Goal: Find specific page/section: Find specific page/section

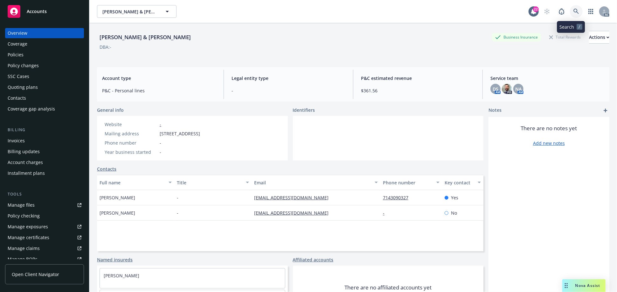
click at [574, 11] on icon at bounding box center [576, 11] width 5 height 5
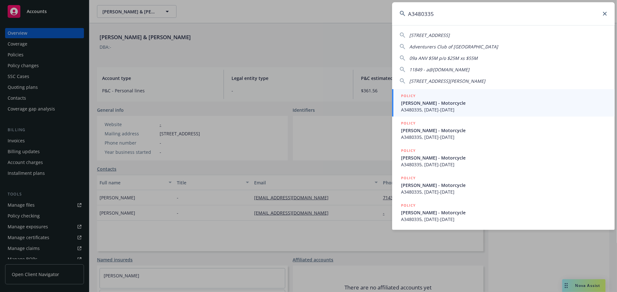
type input "A3480335"
click at [425, 104] on span "[PERSON_NAME] - Motorcycle" at bounding box center [504, 103] width 206 height 7
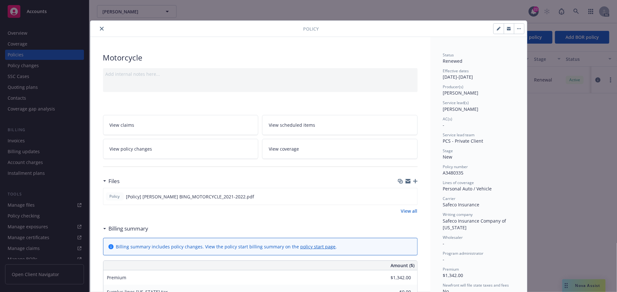
click at [100, 27] on icon "close" at bounding box center [102, 29] width 4 height 4
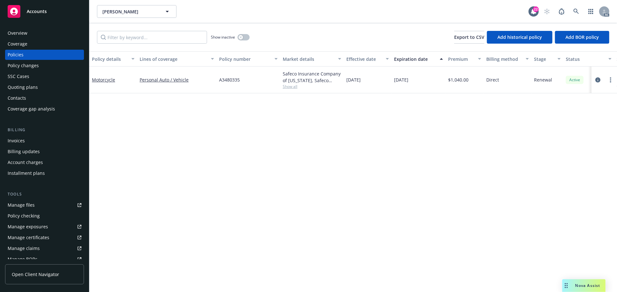
click at [52, 33] on div "Overview" at bounding box center [45, 33] width 74 height 10
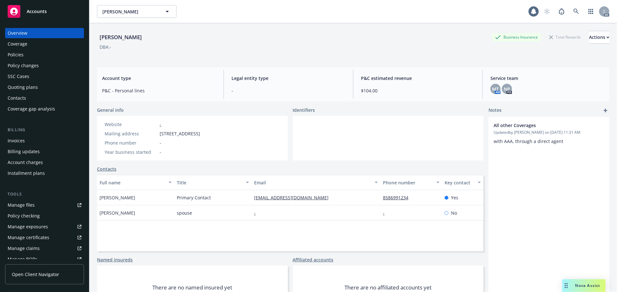
click at [491, 84] on div "MT AM" at bounding box center [496, 89] width 10 height 10
click at [493, 88] on span "MT" at bounding box center [496, 89] width 7 height 7
click at [570, 9] on link at bounding box center [576, 11] width 13 height 13
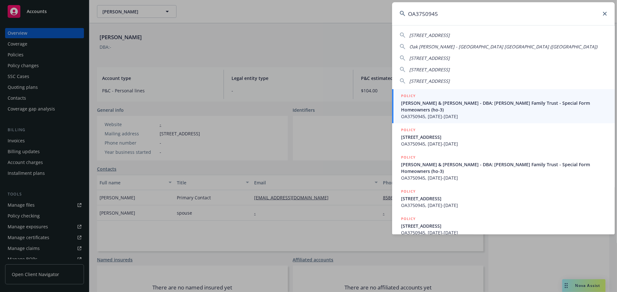
type input "OA3750945"
click at [434, 104] on span "[PERSON_NAME] & [PERSON_NAME] - DBA: [PERSON_NAME] Family Trust - Special Form …" at bounding box center [504, 106] width 206 height 13
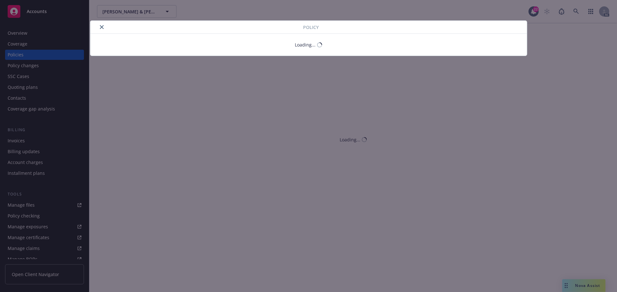
click at [101, 26] on icon "close" at bounding box center [102, 27] width 4 height 4
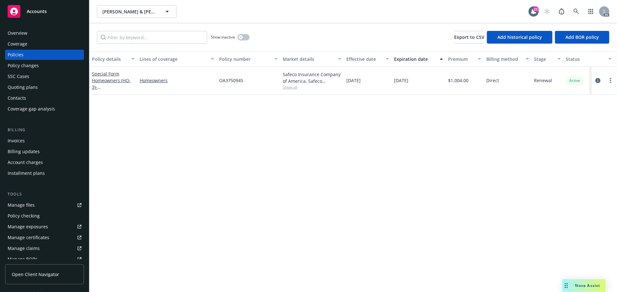
click at [32, 35] on div "Overview" at bounding box center [45, 33] width 74 height 10
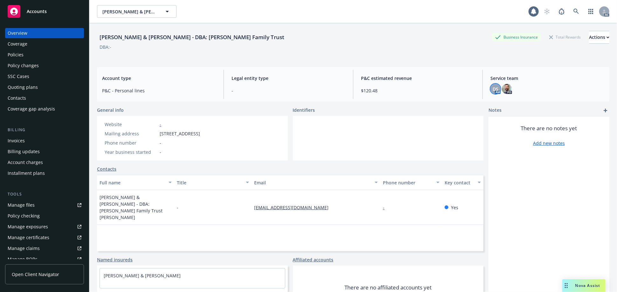
click at [493, 90] on span "DS" at bounding box center [496, 89] width 6 height 7
click at [31, 53] on div "Policies" at bounding box center [45, 55] width 74 height 10
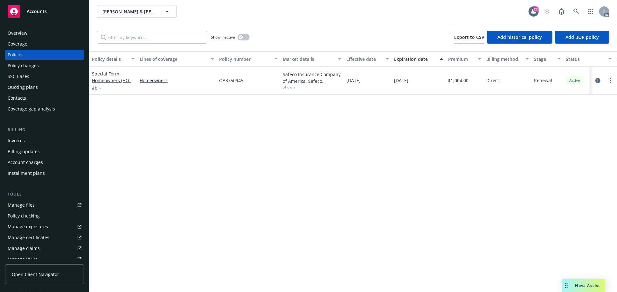
click at [40, 36] on div "Overview" at bounding box center [45, 33] width 74 height 10
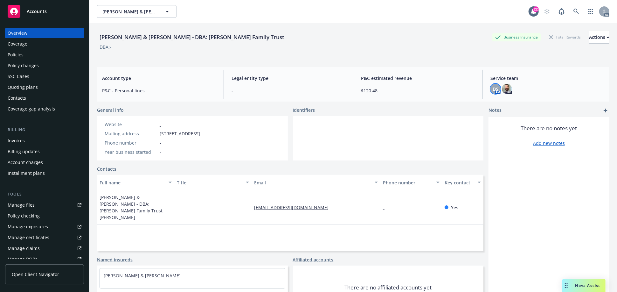
click at [493, 90] on span "DS" at bounding box center [496, 89] width 6 height 7
click at [419, 57] on div "[PERSON_NAME] & [PERSON_NAME] - DBA: [PERSON_NAME] Family Trust Business Insura…" at bounding box center [353, 44] width 513 height 26
click at [257, 39] on div "[PERSON_NAME] & [PERSON_NAME] - DBA: [PERSON_NAME] Family Trust Business Insura…" at bounding box center [353, 37] width 513 height 13
click at [45, 8] on div "Accounts" at bounding box center [45, 11] width 74 height 13
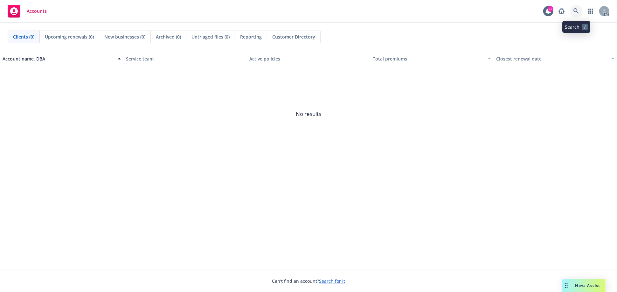
click at [577, 11] on icon at bounding box center [577, 11] width 6 height 6
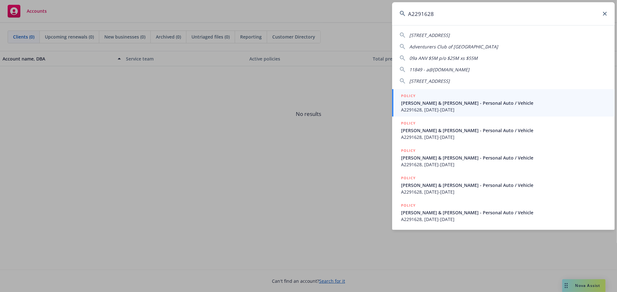
type input "A2291628"
click at [417, 103] on span "[PERSON_NAME] & [PERSON_NAME] - Personal Auto / Vehicle" at bounding box center [504, 103] width 206 height 7
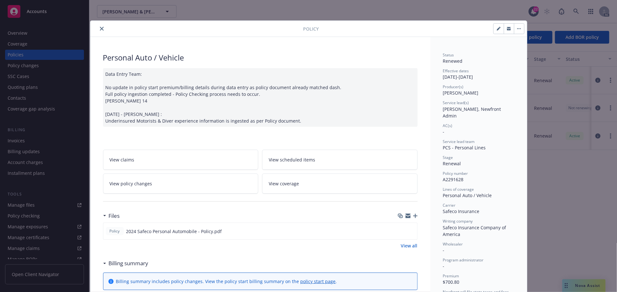
click at [100, 29] on icon "close" at bounding box center [102, 29] width 4 height 4
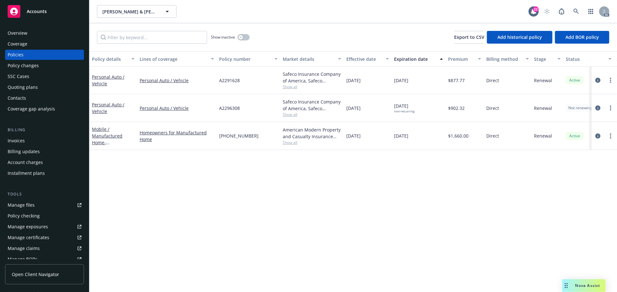
click at [52, 32] on div "Overview" at bounding box center [45, 33] width 74 height 10
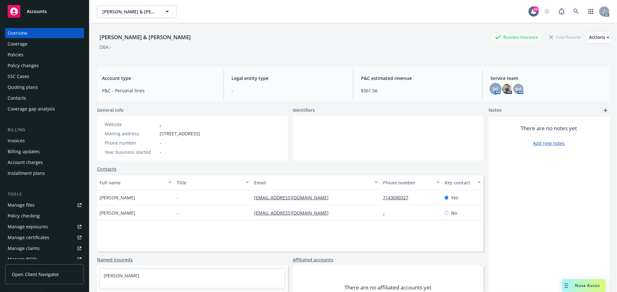
click at [493, 89] on span "DS" at bounding box center [496, 89] width 6 height 7
click at [13, 50] on div "Policies" at bounding box center [16, 55] width 16 height 10
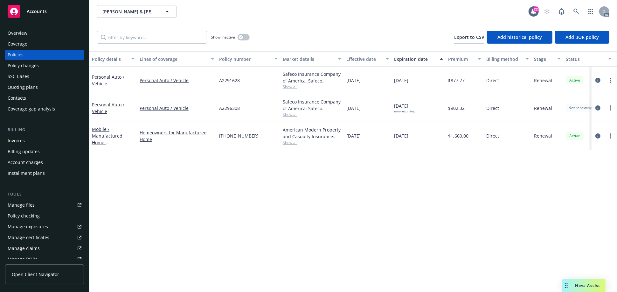
click at [23, 31] on div "Overview" at bounding box center [18, 33] width 20 height 10
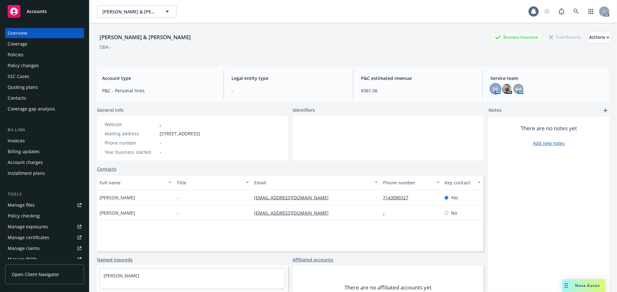
click at [493, 87] on span "DS" at bounding box center [496, 89] width 6 height 7
